Goal: Information Seeking & Learning: Learn about a topic

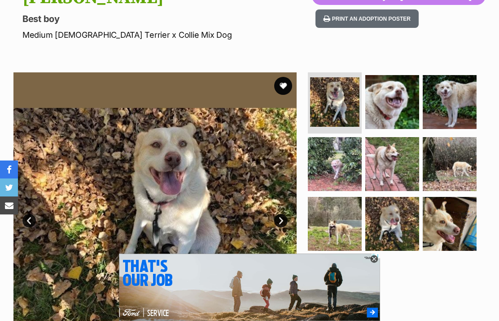
scroll to position [114, 0]
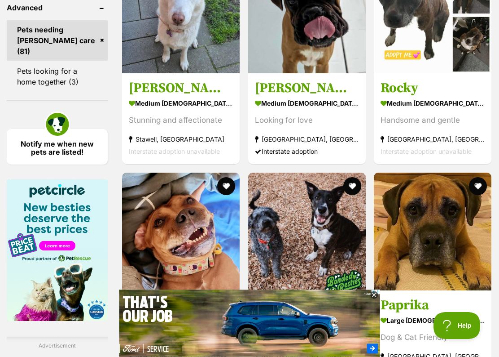
click at [129, 97] on h3 "Ashie" at bounding box center [181, 87] width 104 height 17
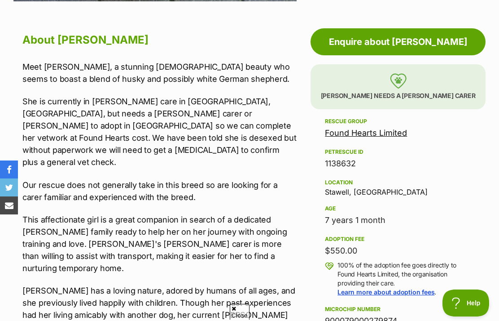
scroll to position [468, 0]
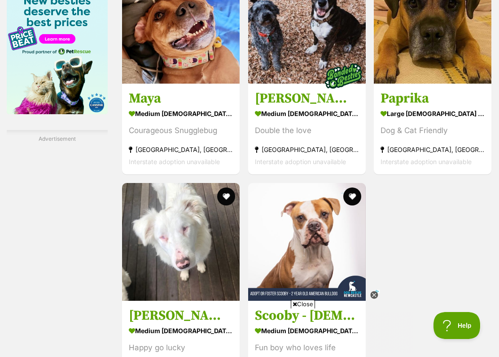
click at [393, 107] on h3 "Paprika" at bounding box center [433, 98] width 104 height 17
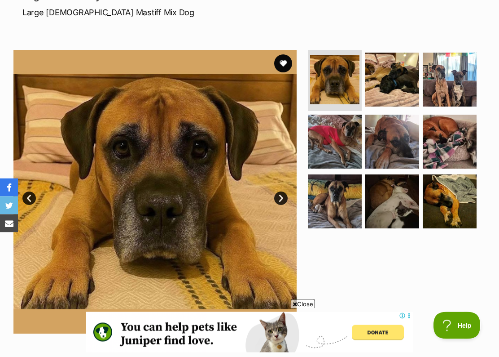
scroll to position [137, 0]
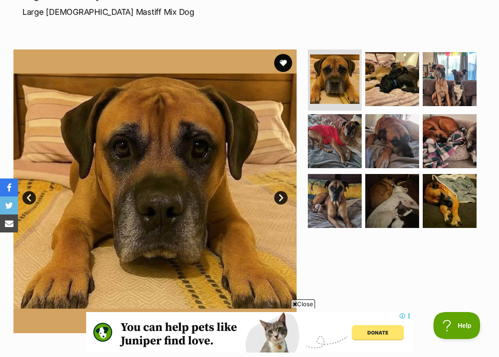
click at [446, 81] on img at bounding box center [450, 79] width 54 height 54
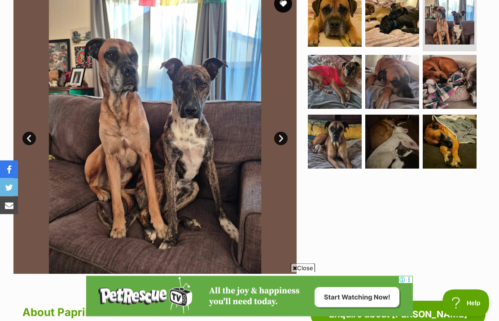
scroll to position [194, 0]
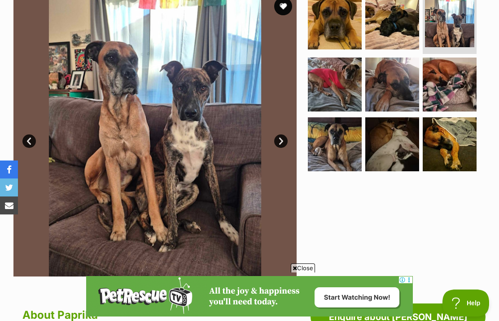
click at [335, 87] on img at bounding box center [335, 84] width 54 height 54
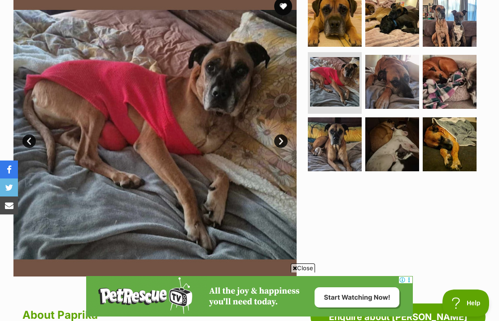
click at [276, 141] on link "Next" at bounding box center [280, 140] width 13 height 13
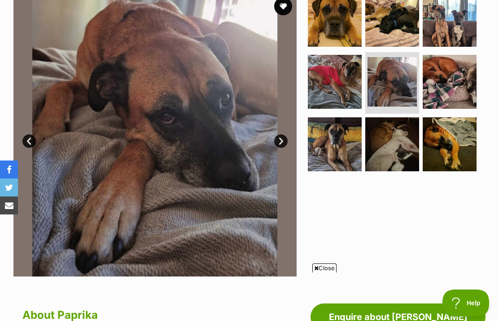
click at [277, 140] on link "Next" at bounding box center [280, 140] width 13 height 13
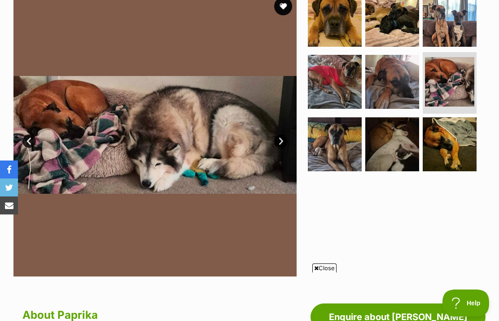
click at [274, 142] on img at bounding box center [154, 134] width 283 height 283
click at [276, 139] on link "Next" at bounding box center [280, 140] width 13 height 13
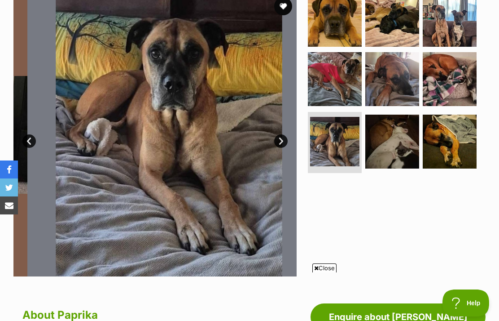
click at [278, 140] on link "Next" at bounding box center [280, 140] width 13 height 13
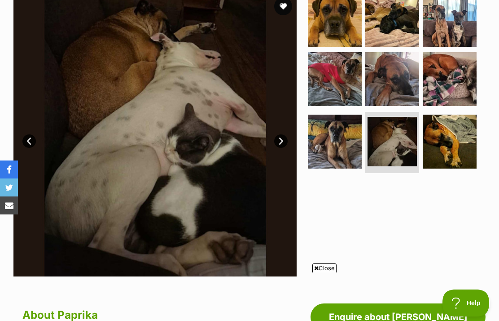
click at [284, 145] on link "Next" at bounding box center [280, 140] width 13 height 13
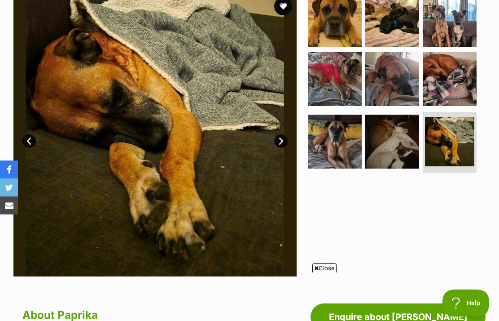
click at [384, 86] on img at bounding box center [393, 79] width 54 height 54
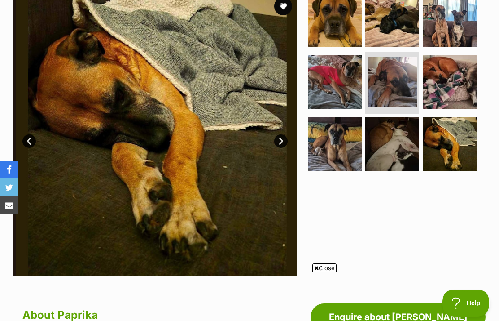
click at [390, 77] on img at bounding box center [392, 81] width 49 height 49
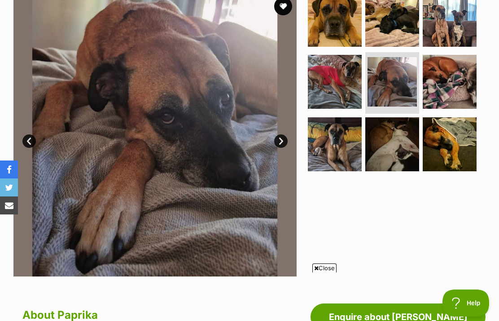
click at [333, 82] on img at bounding box center [335, 82] width 54 height 54
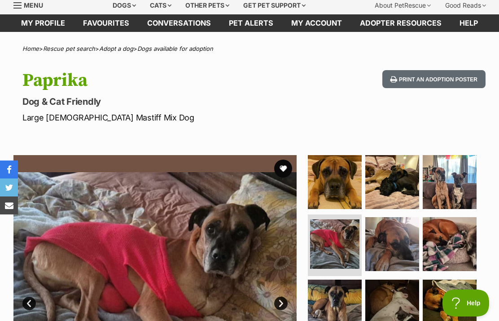
scroll to position [0, 0]
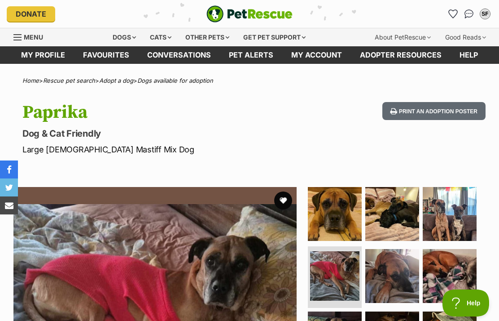
click at [281, 203] on button "favourite" at bounding box center [283, 200] width 18 height 18
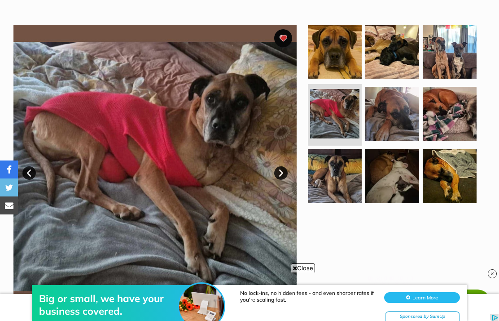
scroll to position [161, 0]
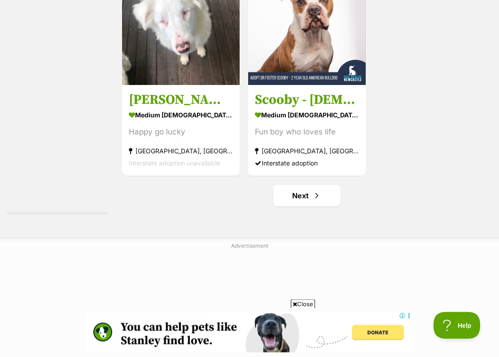
scroll to position [1729, 0]
click at [149, 85] on img at bounding box center [181, 26] width 118 height 118
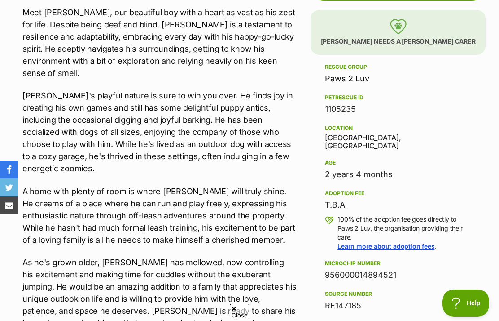
scroll to position [521, 0]
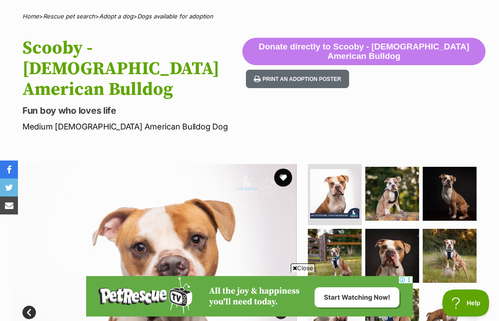
scroll to position [63, 0]
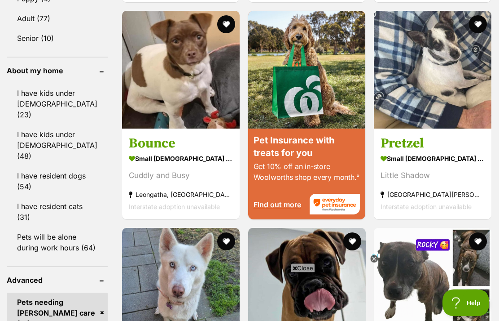
scroll to position [1035, 0]
click at [145, 128] on img at bounding box center [181, 70] width 118 height 118
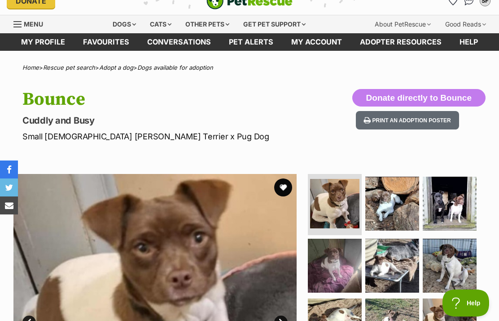
scroll to position [12, 0]
